Goal: Obtain resource: Obtain resource

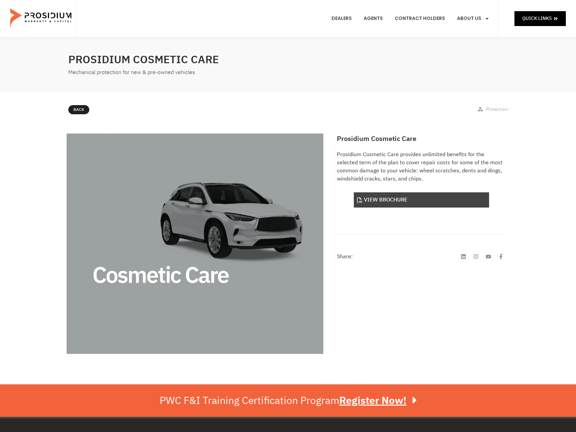
click at [381, 198] on link "View Brochure" at bounding box center [421, 199] width 135 height 15
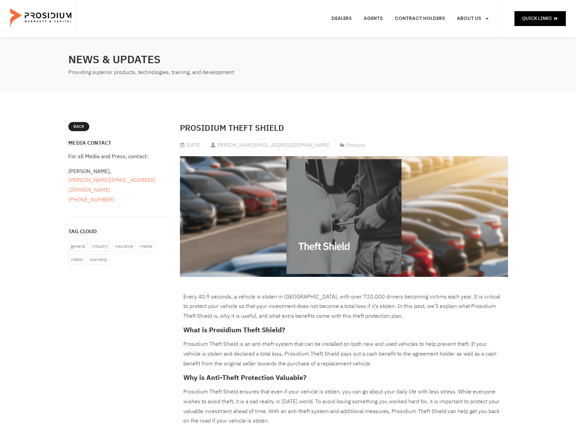
click at [291, 244] on img at bounding box center [344, 216] width 328 height 121
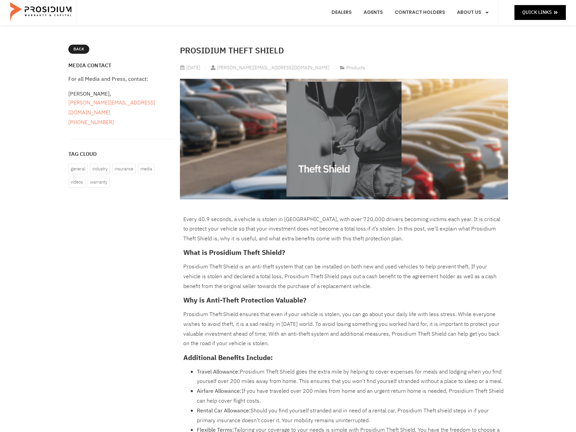
scroll to position [68, 0]
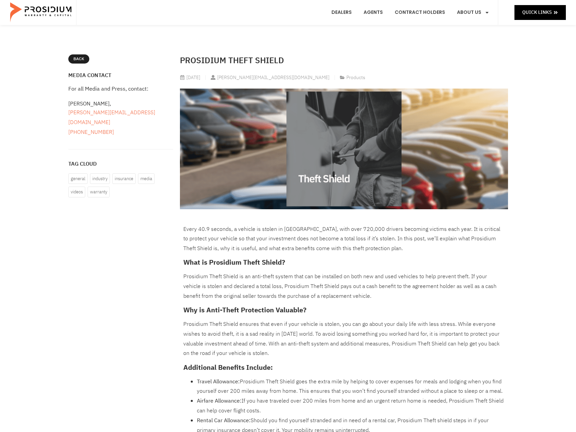
click at [245, 184] on img at bounding box center [344, 149] width 328 height 121
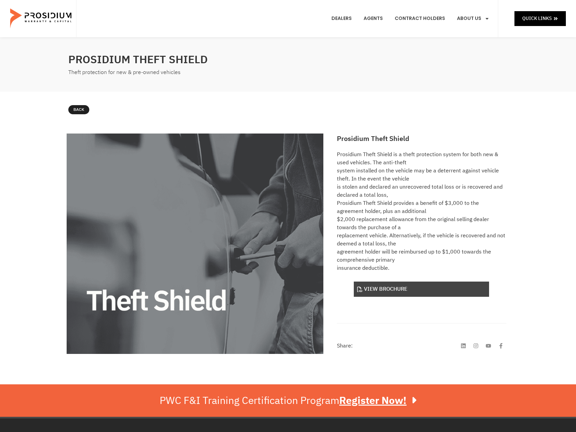
click at [372, 290] on link "View Brochure" at bounding box center [421, 289] width 135 height 15
